Goal: Task Accomplishment & Management: Manage account settings

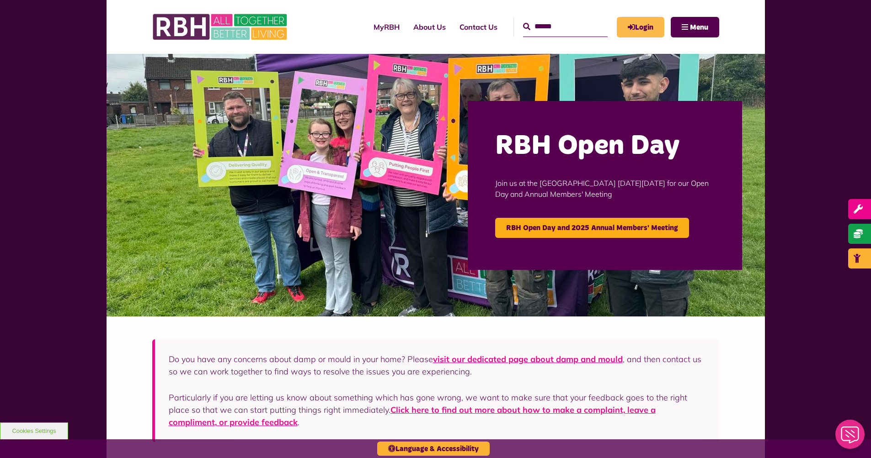
click at [649, 27] on link "Login" at bounding box center [640, 27] width 48 height 21
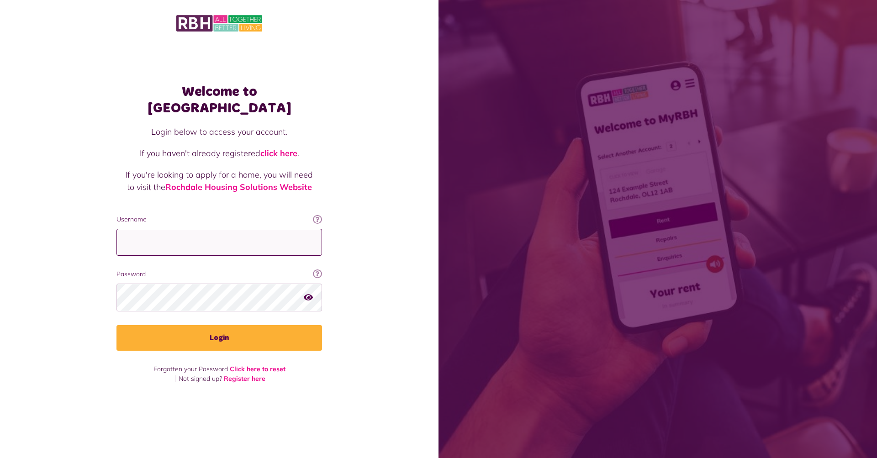
type input "**********"
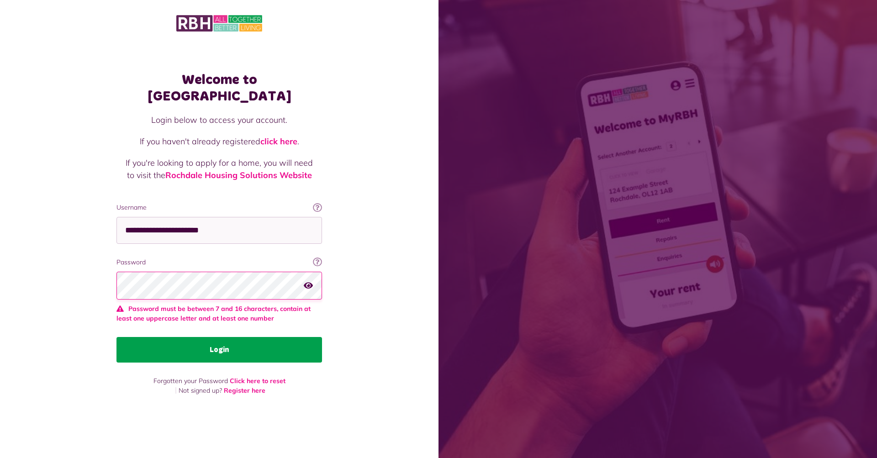
click at [201, 337] on button "Login" at bounding box center [220, 350] width 206 height 26
click at [199, 342] on button "Login" at bounding box center [220, 350] width 206 height 26
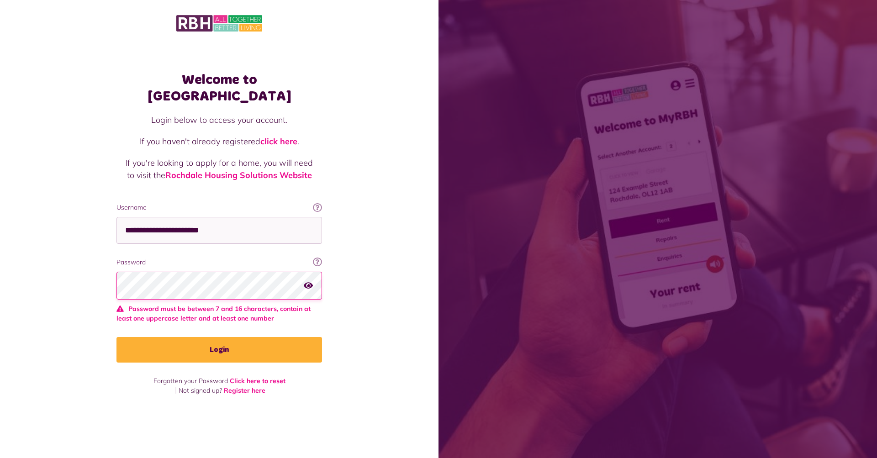
click at [307, 281] on icon "button" at bounding box center [308, 285] width 9 height 8
click at [367, 286] on div "Welcome to MyRBH Login below to access your account. If you haven't already reg…" at bounding box center [219, 213] width 439 height 426
click at [267, 377] on link "Click here to reset" at bounding box center [258, 381] width 56 height 8
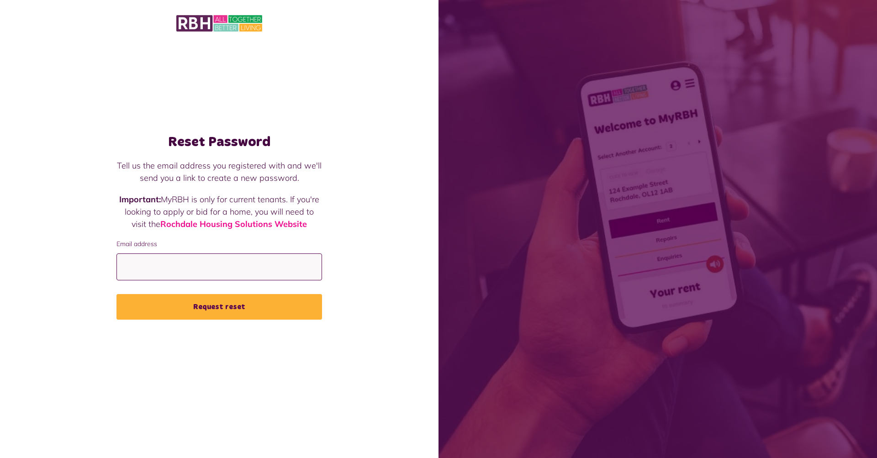
click at [209, 268] on input "Email address" at bounding box center [220, 267] width 206 height 27
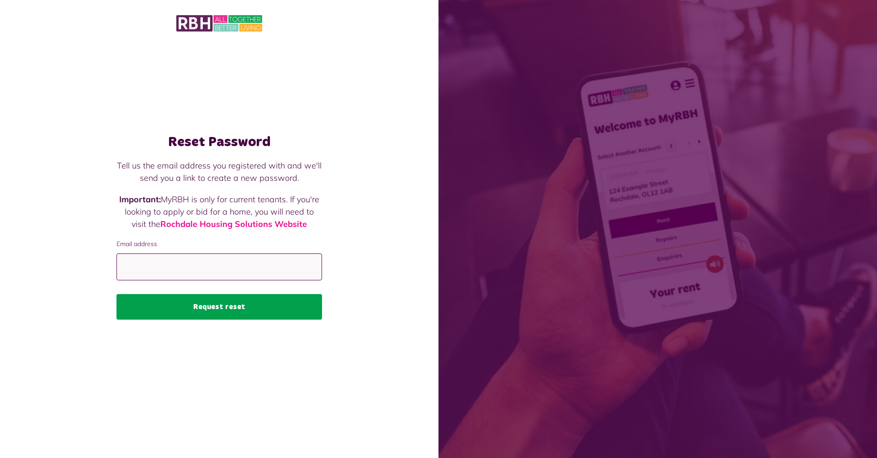
type input "**********"
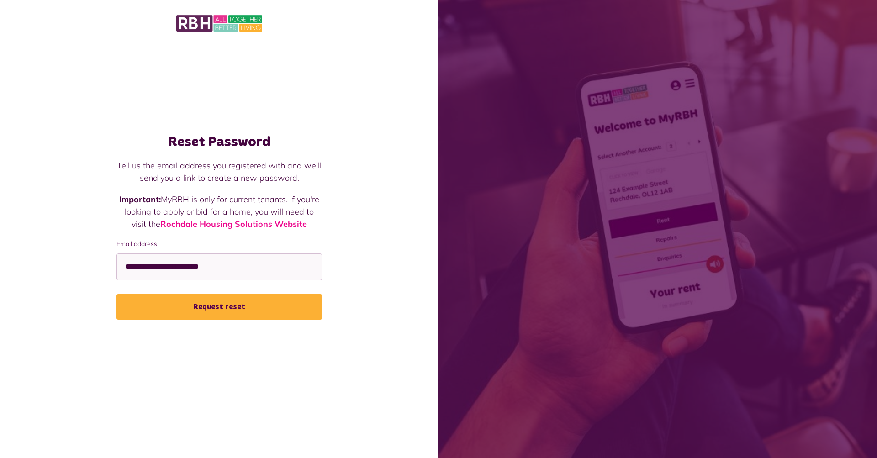
click at [199, 309] on button "Request reset" at bounding box center [220, 307] width 206 height 26
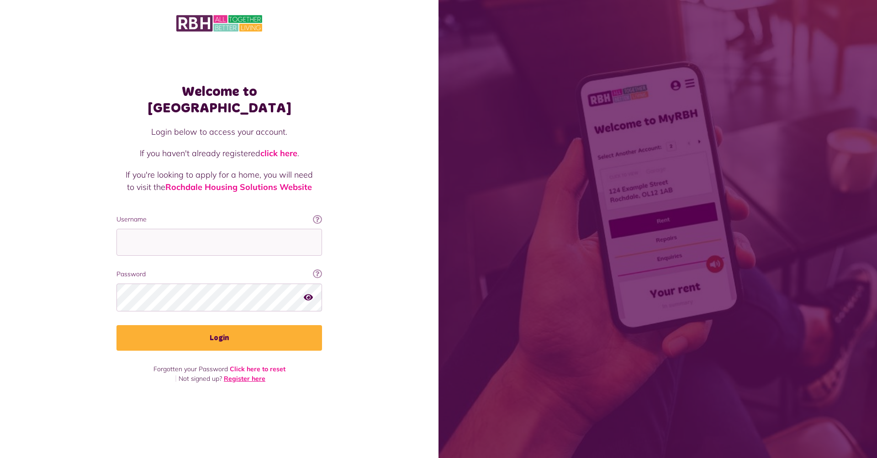
click at [243, 375] on link "Register here" at bounding box center [245, 379] width 42 height 8
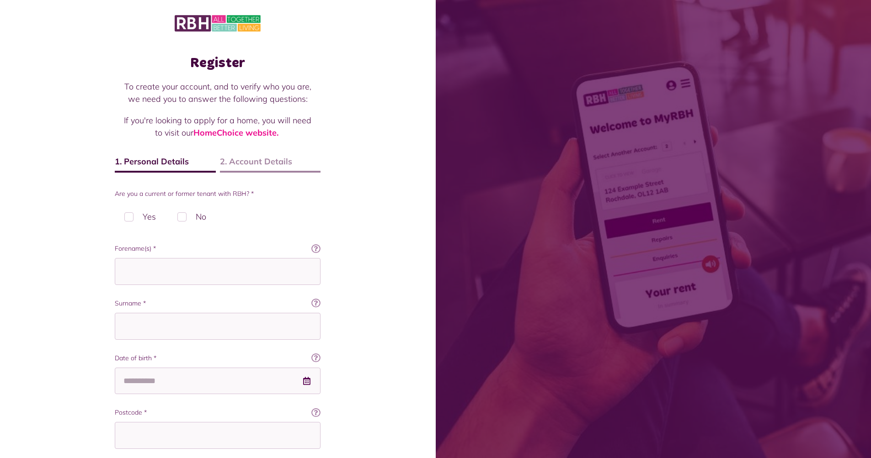
click at [131, 218] on label "Yes" at bounding box center [140, 216] width 51 height 27
type input "*******"
type input "****"
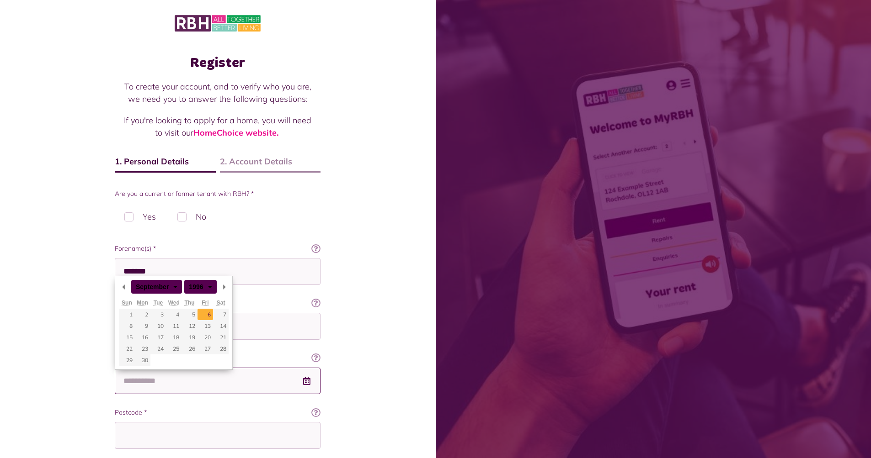
type input "**********"
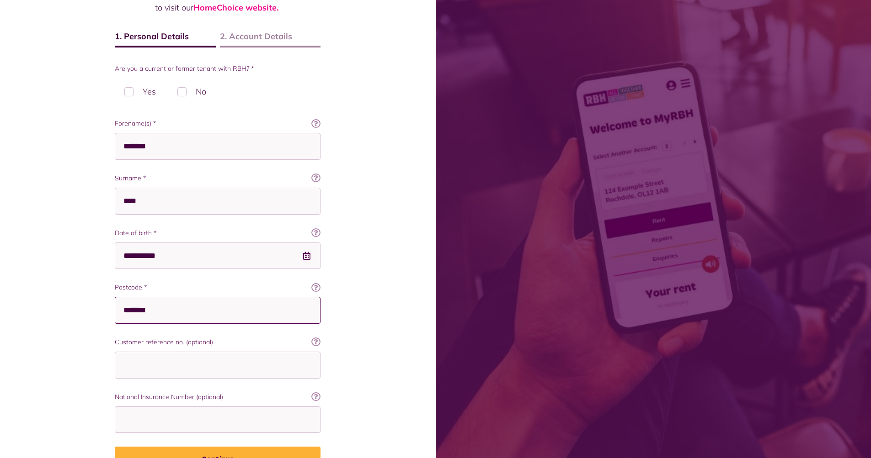
scroll to position [192, 0]
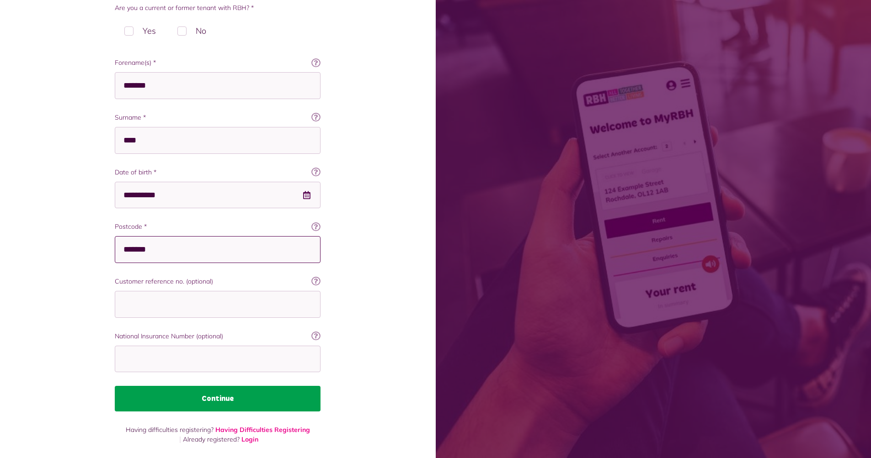
type input "*******"
click at [199, 399] on button "Continue" at bounding box center [218, 399] width 206 height 26
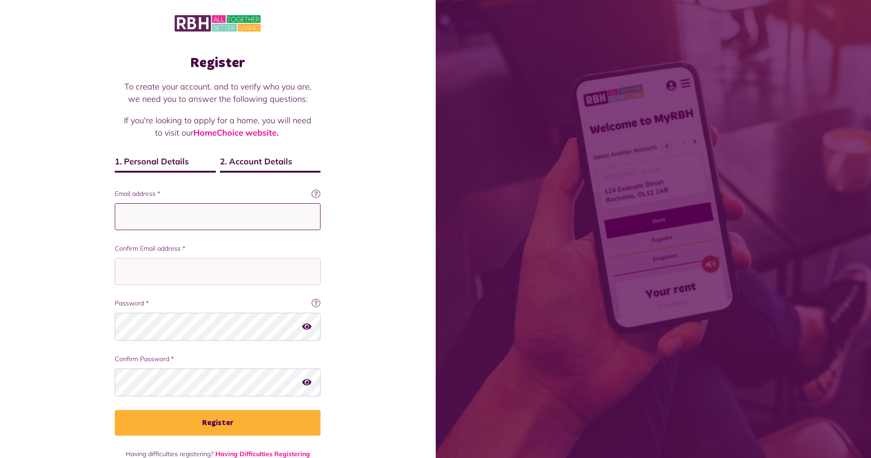
type input "**********"
click at [218, 425] on button "Register" at bounding box center [218, 423] width 206 height 26
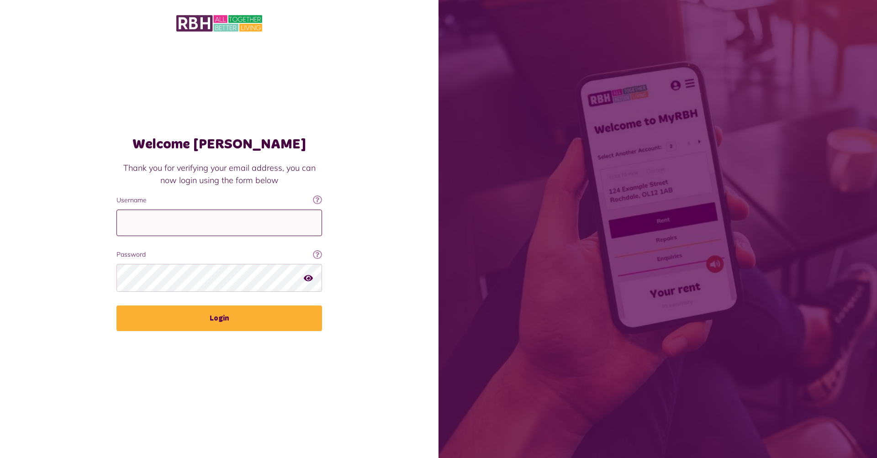
type input "**********"
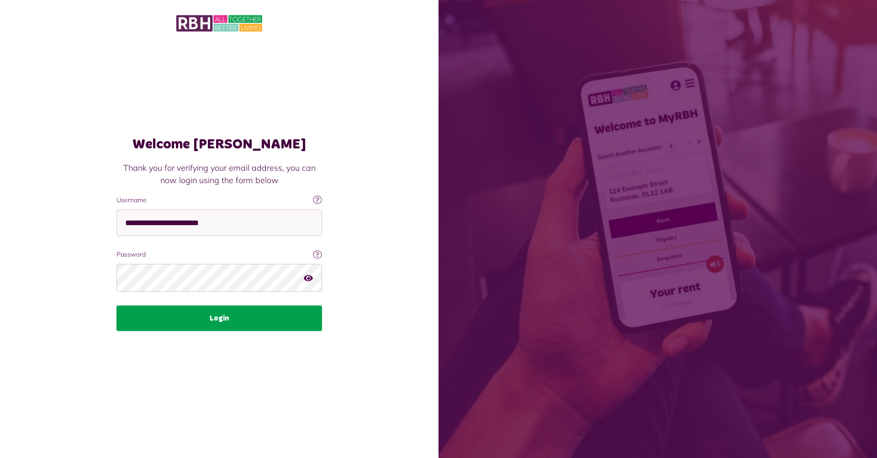
click at [223, 326] on button "Login" at bounding box center [220, 319] width 206 height 26
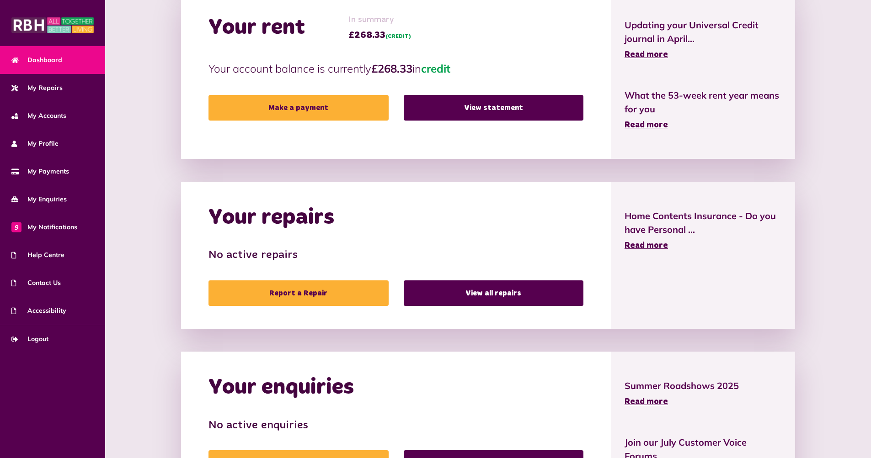
scroll to position [363, 0]
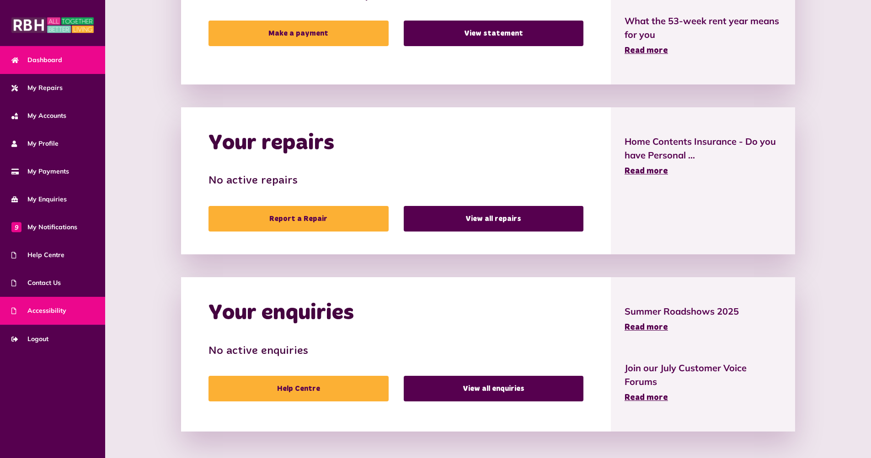
click at [66, 320] on link "Accessibility" at bounding box center [52, 311] width 105 height 28
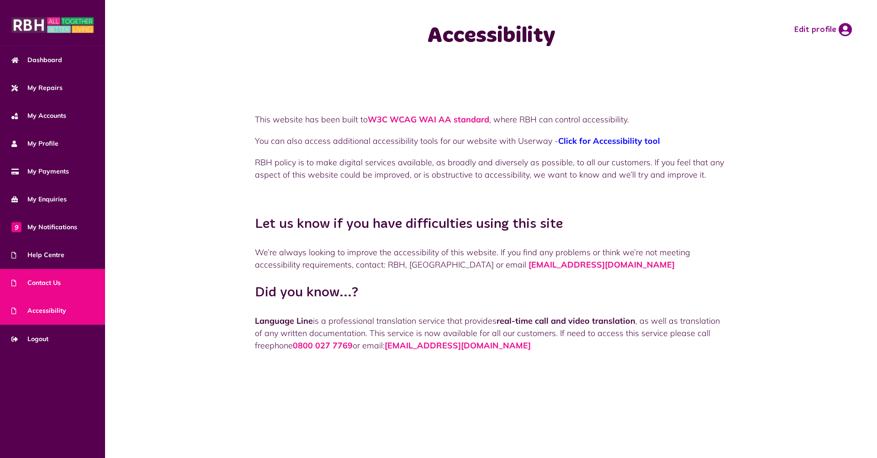
click at [71, 290] on link "Contact Us" at bounding box center [52, 283] width 105 height 28
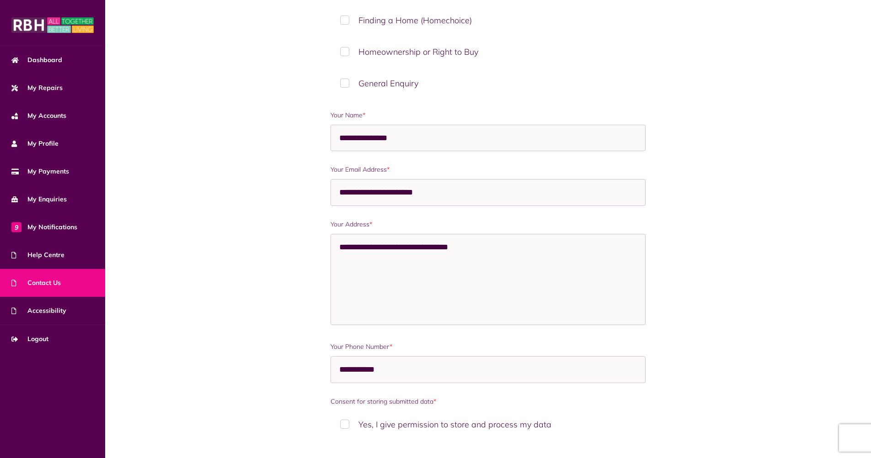
scroll to position [441, 0]
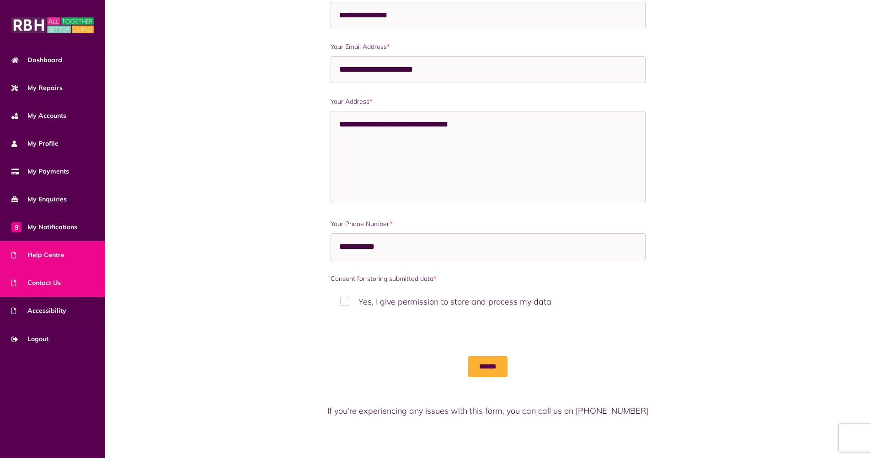
click at [64, 257] on link "Help Centre" at bounding box center [52, 255] width 105 height 28
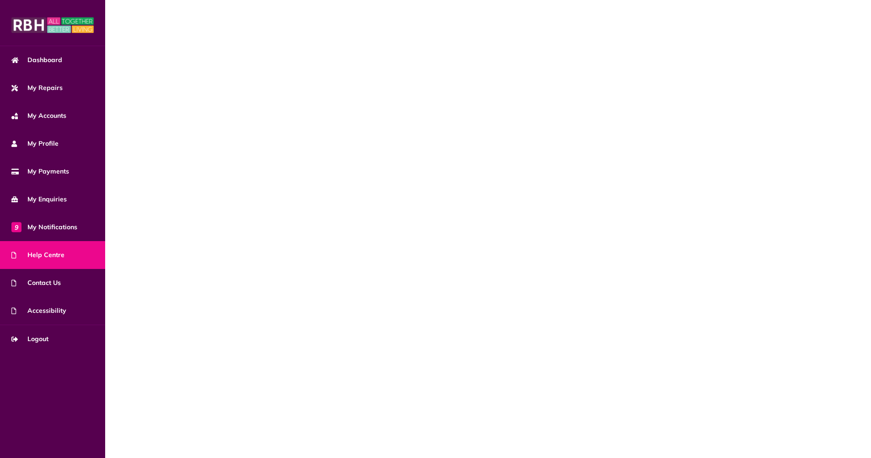
click at [71, 227] on span "9 My Notifications" at bounding box center [44, 228] width 66 height 10
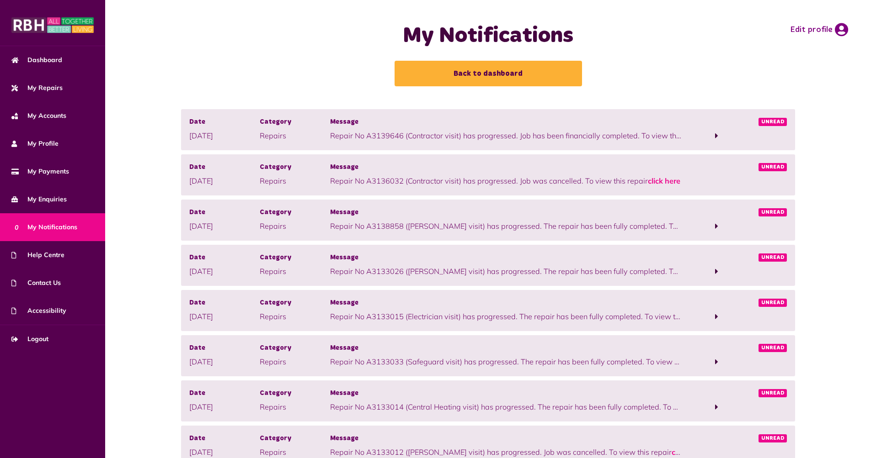
click at [711, 278] on div "Date 16/09/2025 Category Repairs Message Repair No A3133026 (Joiner visit) has …" at bounding box center [487, 265] width 613 height 41
click at [715, 272] on span at bounding box center [716, 271] width 3 height 8
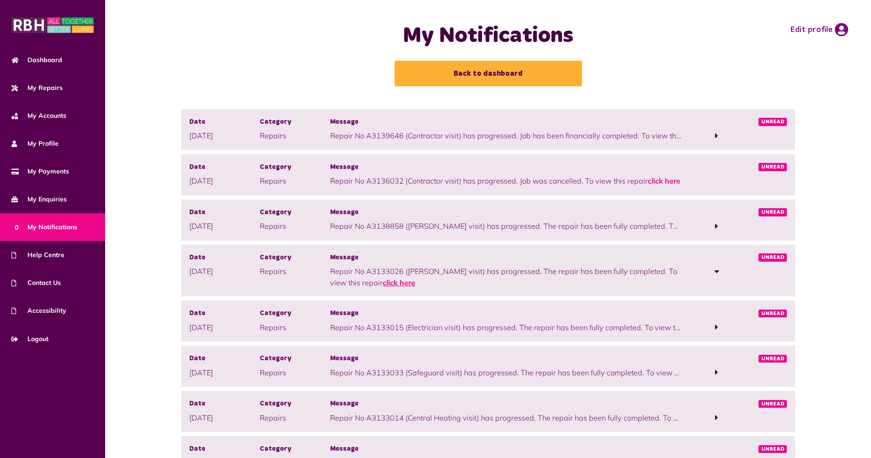
click at [382, 280] on link "click here" at bounding box center [398, 282] width 32 height 9
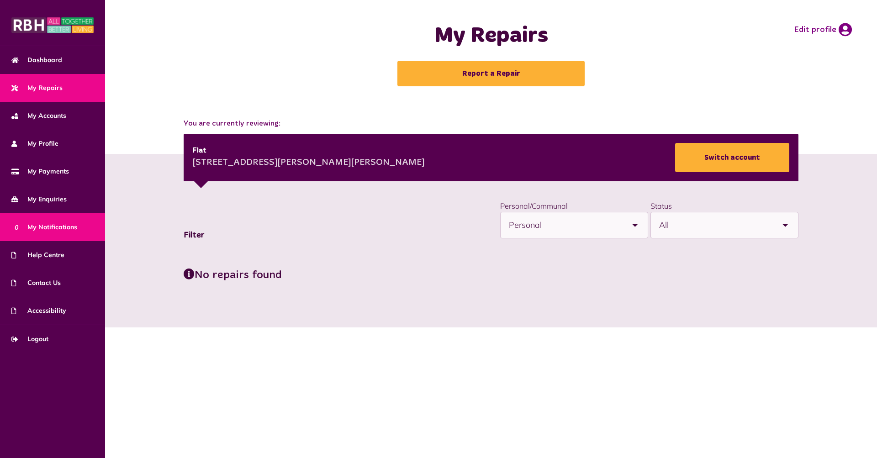
click at [74, 231] on span "0 My Notifications" at bounding box center [44, 228] width 66 height 10
click at [60, 231] on span "0 My Notifications" at bounding box center [44, 228] width 66 height 10
click at [76, 227] on span "0 My Notifications" at bounding box center [44, 228] width 66 height 10
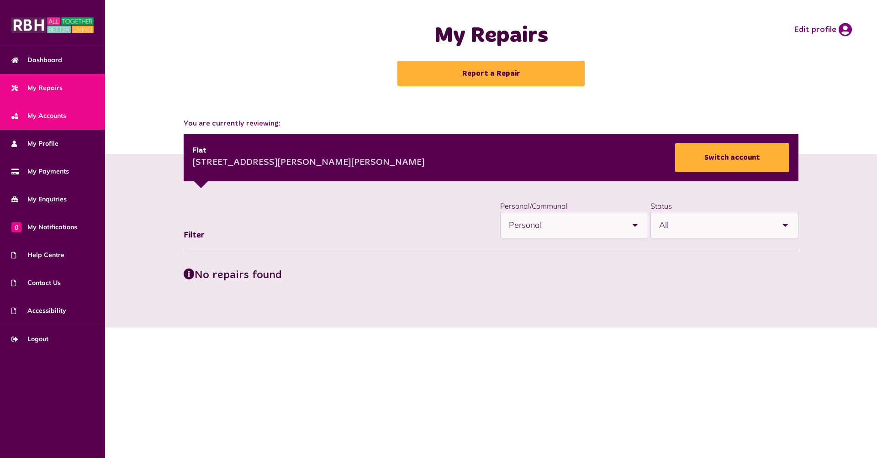
click at [61, 106] on link "My Accounts" at bounding box center [52, 116] width 105 height 28
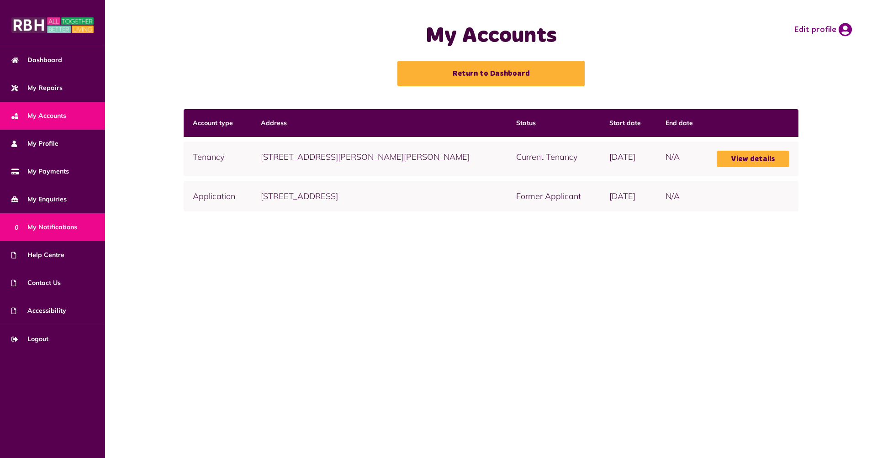
click at [58, 232] on span "0 My Notifications" at bounding box center [44, 228] width 66 height 10
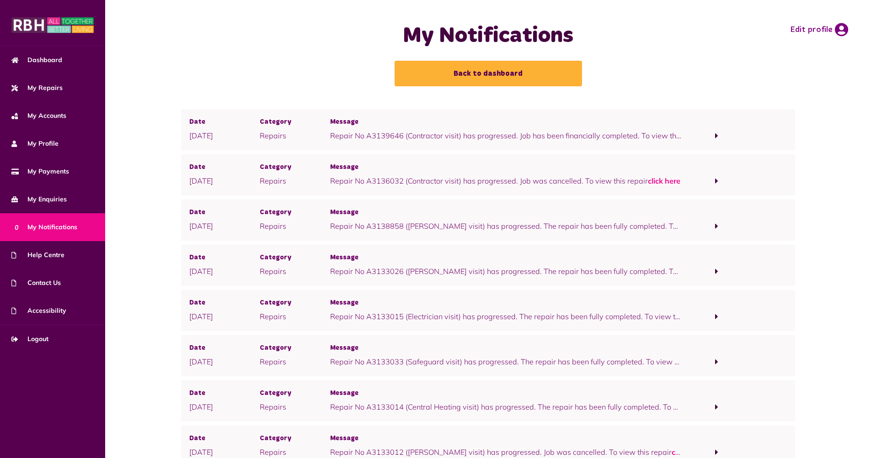
scroll to position [85, 0]
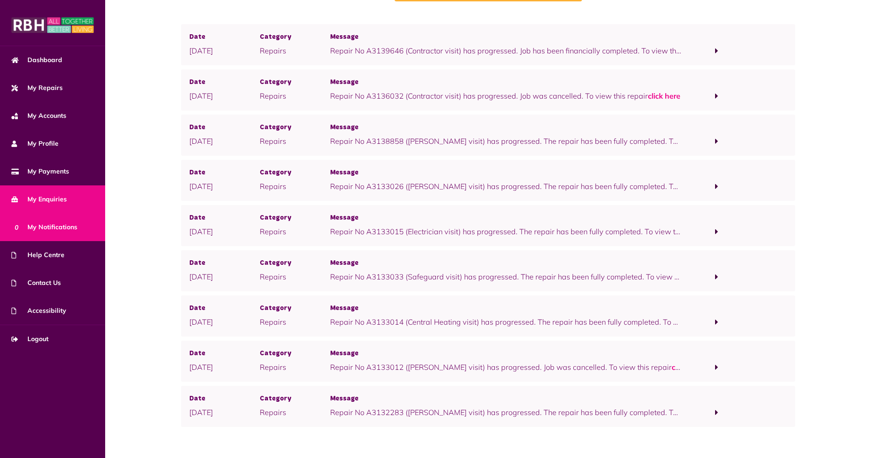
click at [46, 201] on span "My Enquiries" at bounding box center [38, 200] width 55 height 10
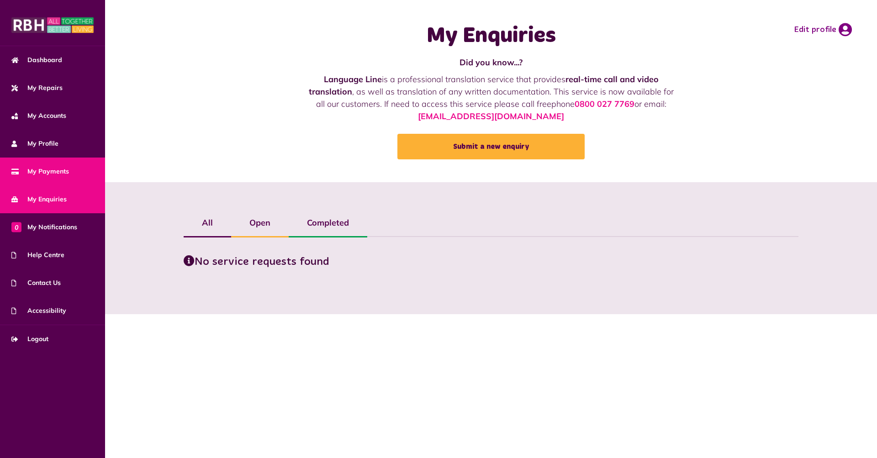
click at [82, 178] on link "My Payments" at bounding box center [52, 172] width 105 height 28
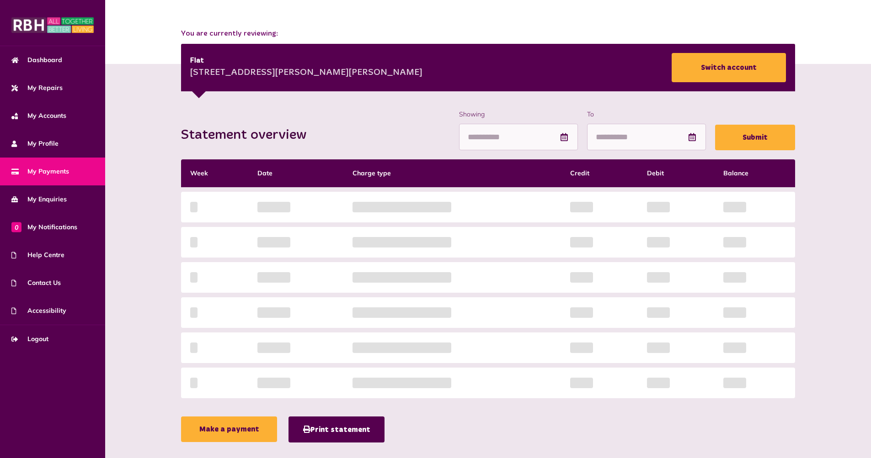
scroll to position [2, 0]
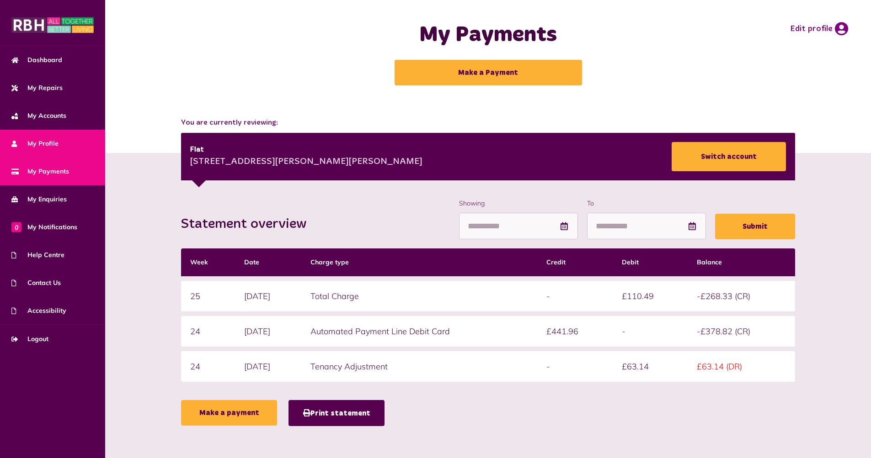
click at [40, 136] on link "My Profile" at bounding box center [52, 144] width 105 height 28
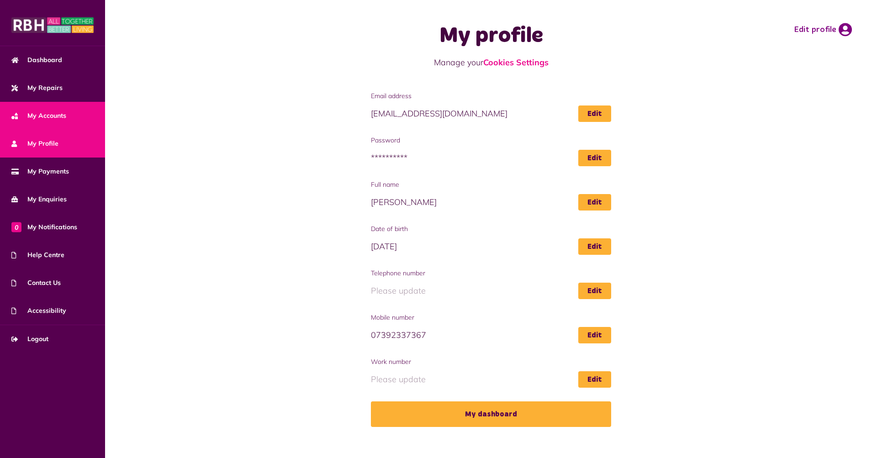
click at [53, 113] on span "My Accounts" at bounding box center [38, 116] width 55 height 10
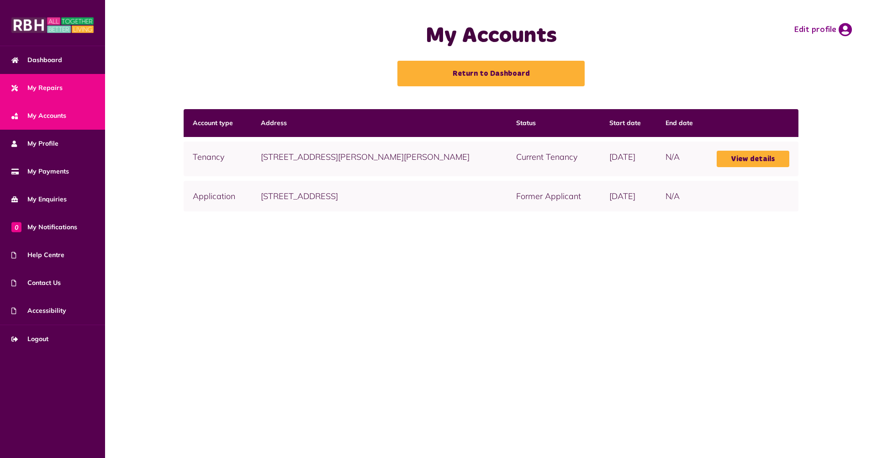
click at [73, 85] on link "My Repairs" at bounding box center [52, 88] width 105 height 28
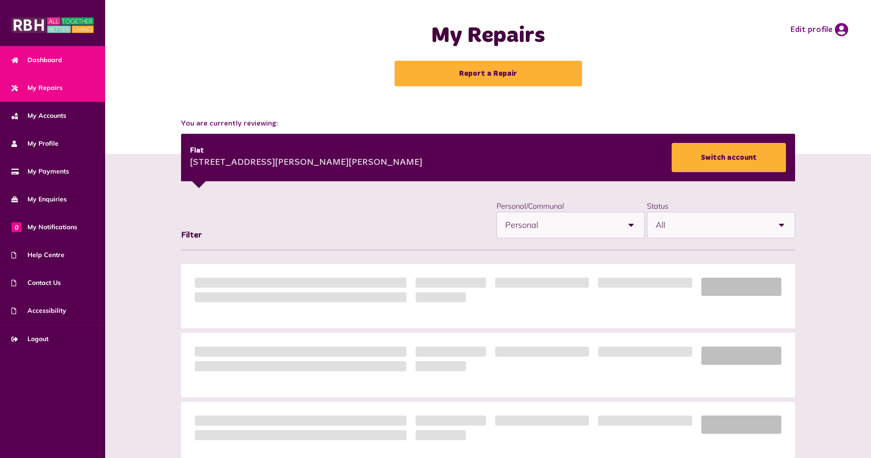
click at [78, 59] on link "Dashboard" at bounding box center [52, 60] width 105 height 28
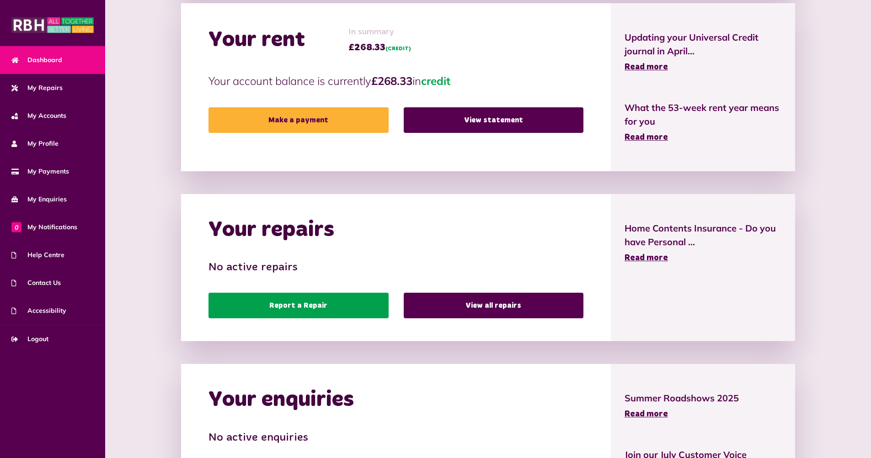
scroll to position [363, 0]
